Goal: Information Seeking & Learning: Learn about a topic

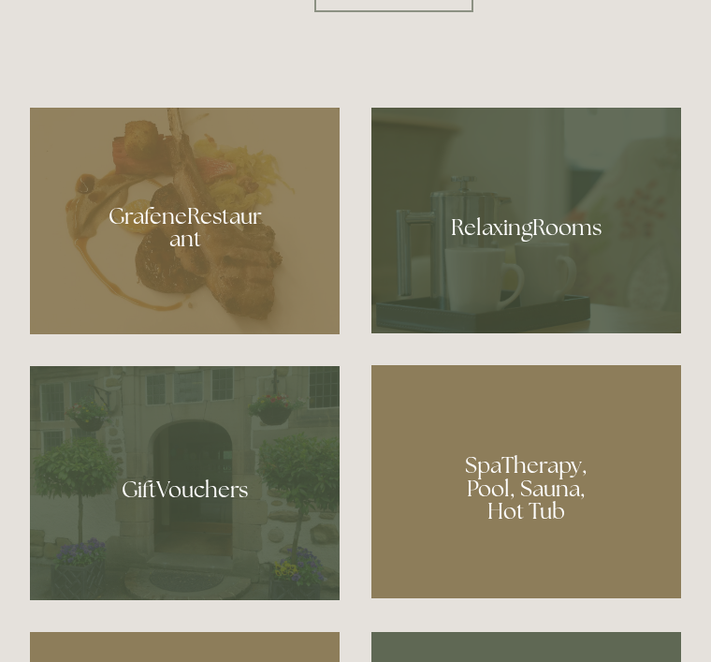
scroll to position [1006, 0]
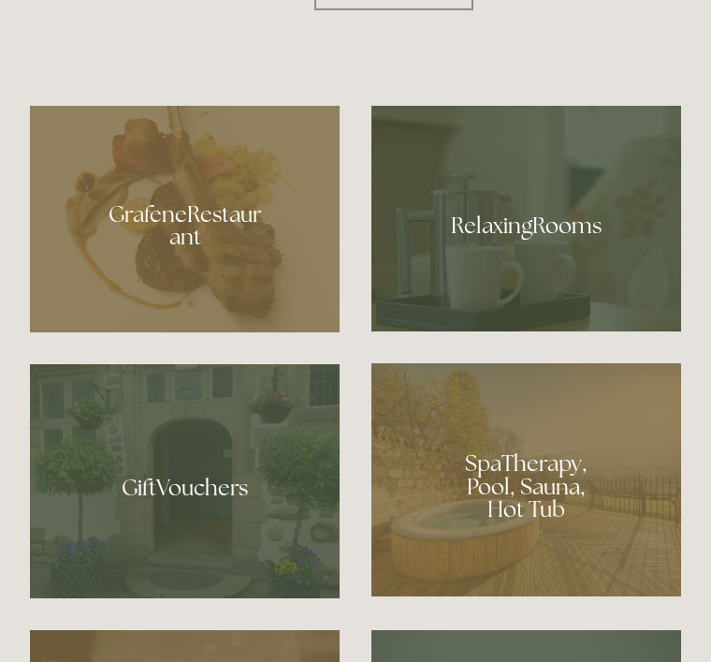
click at [553, 324] on div at bounding box center [527, 219] width 310 height 226
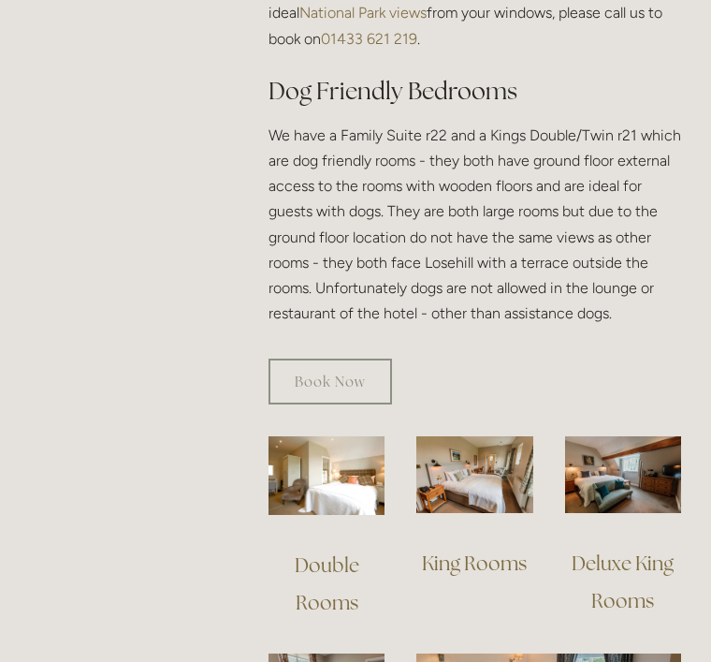
scroll to position [1135, 0]
click at [348, 462] on img at bounding box center [327, 475] width 116 height 79
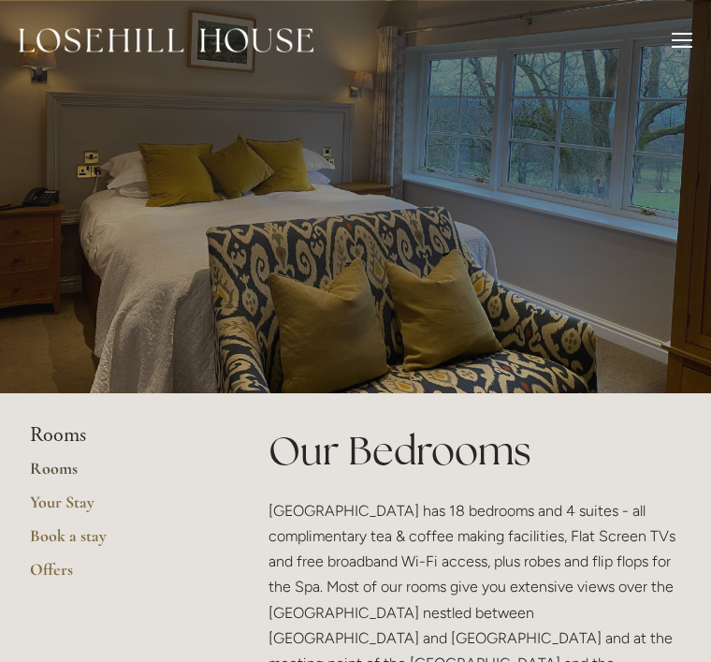
scroll to position [1196, 0]
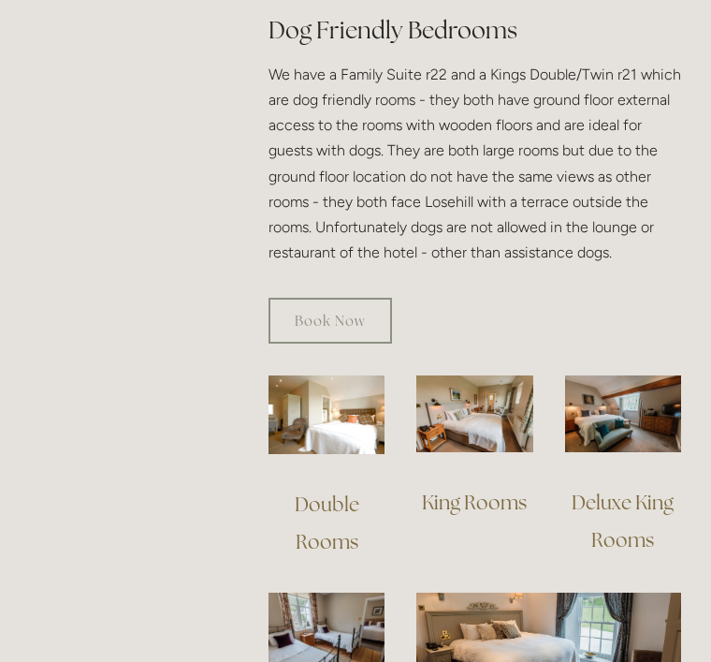
click at [497, 391] on img at bounding box center [474, 414] width 116 height 78
click at [646, 398] on img at bounding box center [623, 414] width 116 height 78
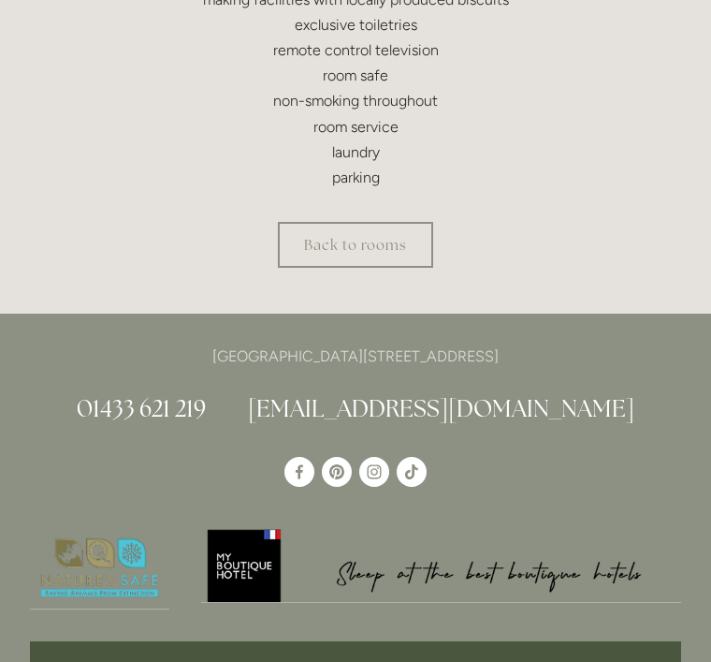
scroll to position [841, 0]
click at [387, 248] on link "Back to rooms" at bounding box center [355, 245] width 155 height 46
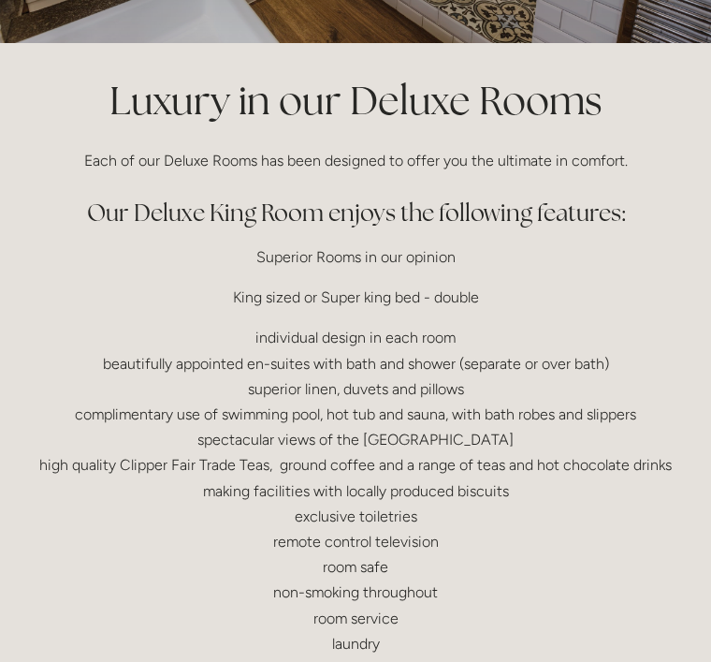
scroll to position [348, 0]
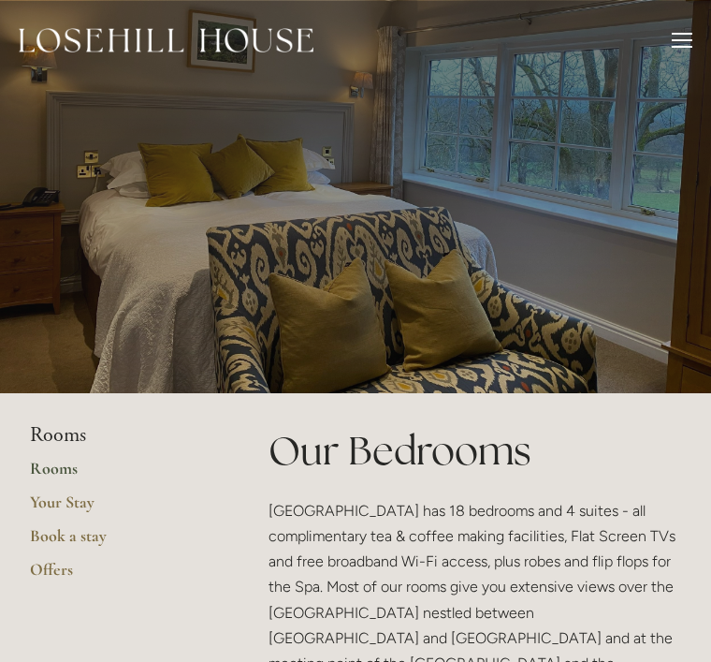
click at [69, 507] on link "Your Stay" at bounding box center [119, 508] width 179 height 34
click at [65, 573] on link "Offers" at bounding box center [119, 576] width 179 height 34
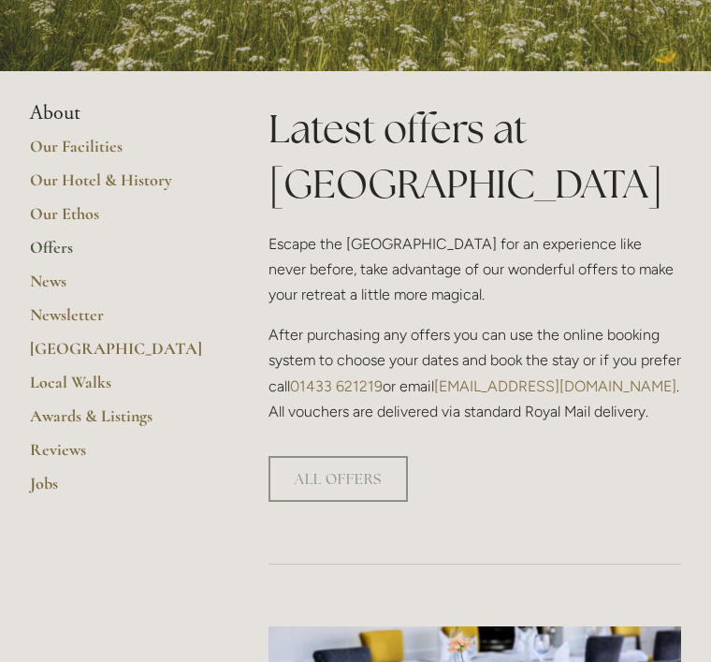
scroll to position [322, 0]
click at [354, 456] on link "ALL OFFERS" at bounding box center [338, 479] width 139 height 46
